Goal: Transaction & Acquisition: Book appointment/travel/reservation

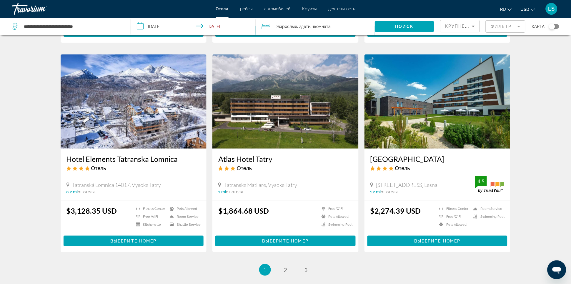
scroll to position [706, 0]
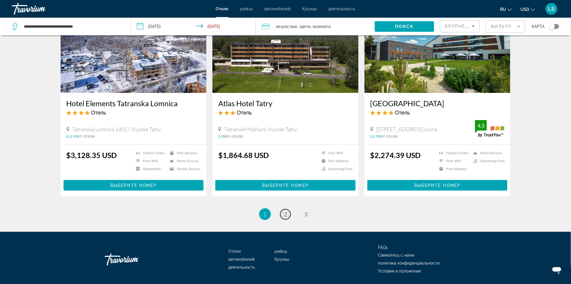
click at [284, 211] on span "2" at bounding box center [285, 214] width 3 height 6
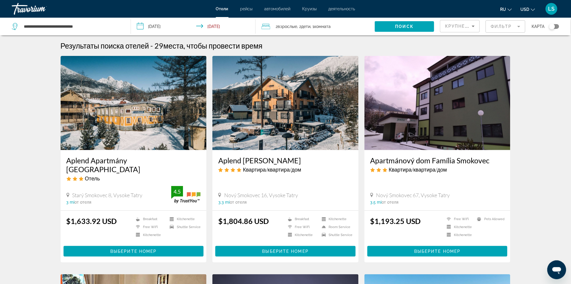
click at [309, 8] on span "Круизы" at bounding box center [309, 8] width 14 height 5
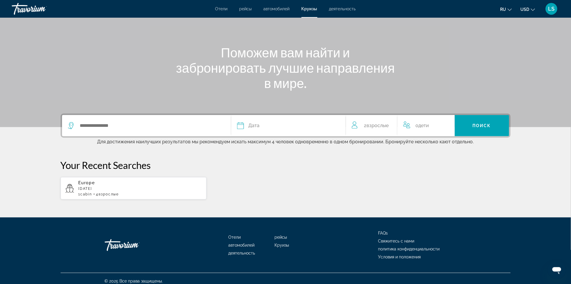
scroll to position [54, 0]
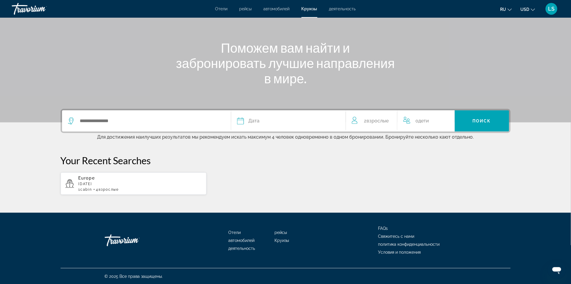
click at [372, 120] on span "Взрослые" at bounding box center [378, 121] width 22 height 6
click at [444, 119] on icon "Increment children" at bounding box center [445, 119] width 5 height 7
drag, startPoint x: 446, startPoint y: 118, endPoint x: 443, endPoint y: 129, distance: 11.4
click at [446, 118] on icon "Increment children" at bounding box center [445, 119] width 5 height 7
click at [441, 144] on icon "Travelers: 2 adults, 2 children" at bounding box center [442, 142] width 7 height 7
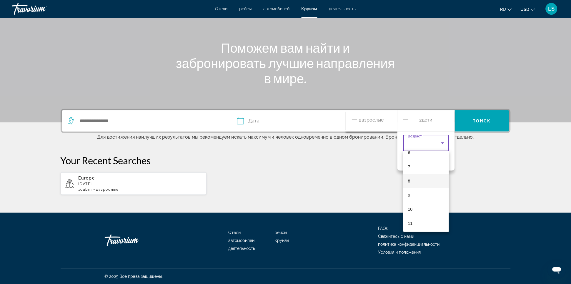
scroll to position [93, 0]
click at [404, 121] on div at bounding box center [285, 142] width 571 height 284
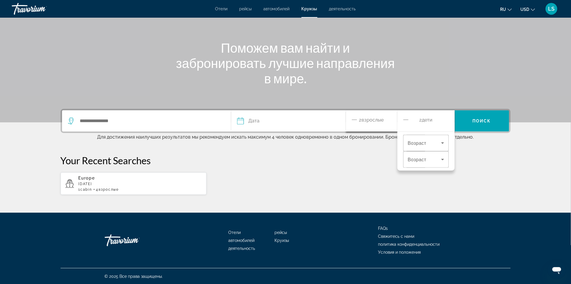
click at [406, 119] on icon "Decrement children" at bounding box center [405, 119] width 5 height 7
click at [404, 120] on icon "Decrement children" at bounding box center [405, 119] width 5 height 7
click at [389, 120] on icon "Increment adults" at bounding box center [388, 119] width 5 height 7
click at [270, 130] on div "Дата январь февраль Маршировать апрель Может Июнь Июль Август Сентябрь Октябрь …" at bounding box center [286, 121] width 450 height 24
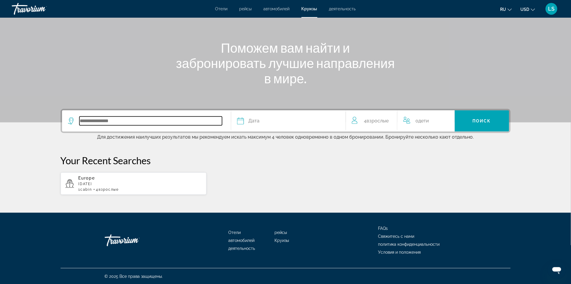
click at [169, 122] on input "Search widget" at bounding box center [150, 120] width 143 height 9
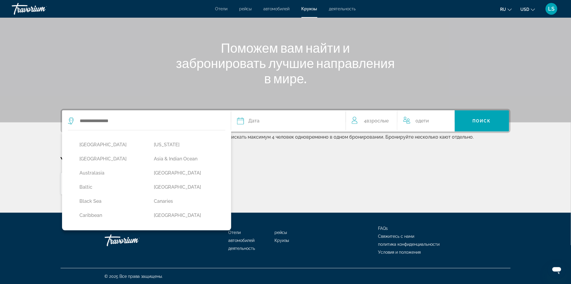
click at [271, 120] on div "Дата" at bounding box center [288, 121] width 103 height 8
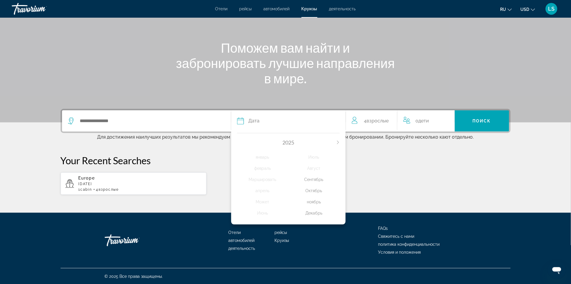
click at [139, 182] on p "[DATE]" at bounding box center [139, 184] width 123 height 4
type input "******"
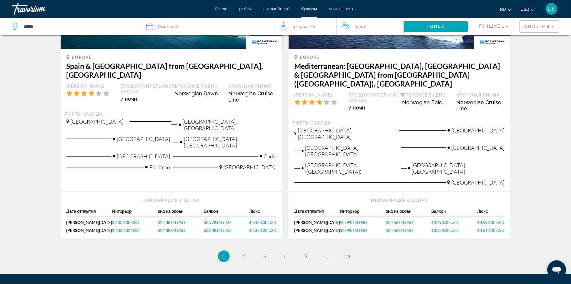
scroll to position [627, 0]
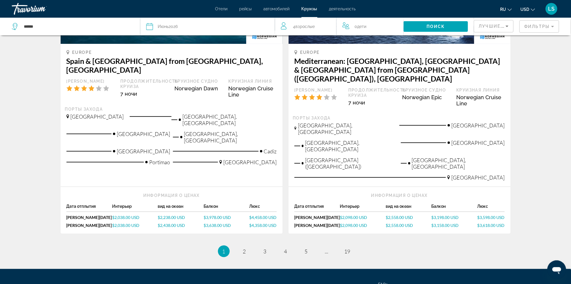
click at [171, 215] on span "$2,238.00 USD" at bounding box center [171, 217] width 27 height 5
